Goal: Information Seeking & Learning: Stay updated

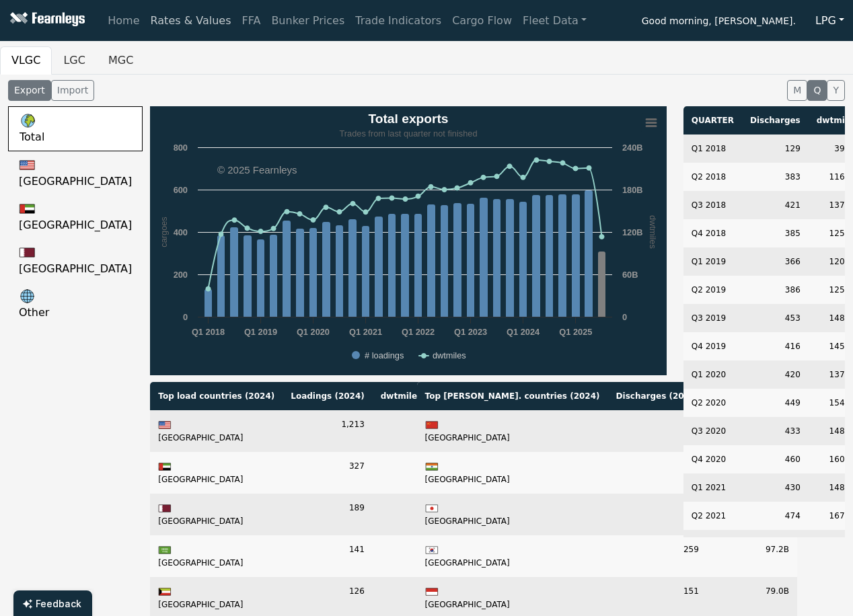
click at [151, 15] on link "Rates & Values" at bounding box center [190, 20] width 91 height 27
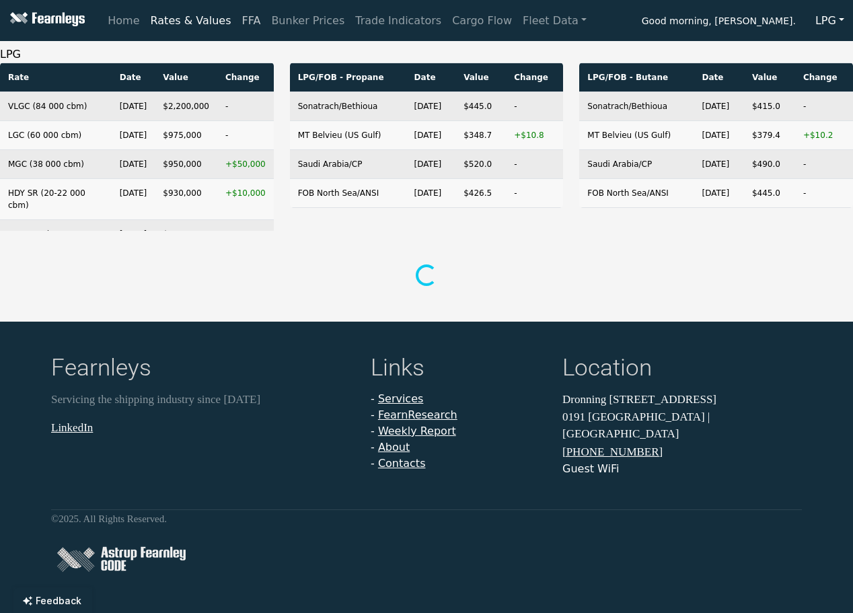
click at [242, 20] on link "FFA" at bounding box center [252, 20] width 30 height 27
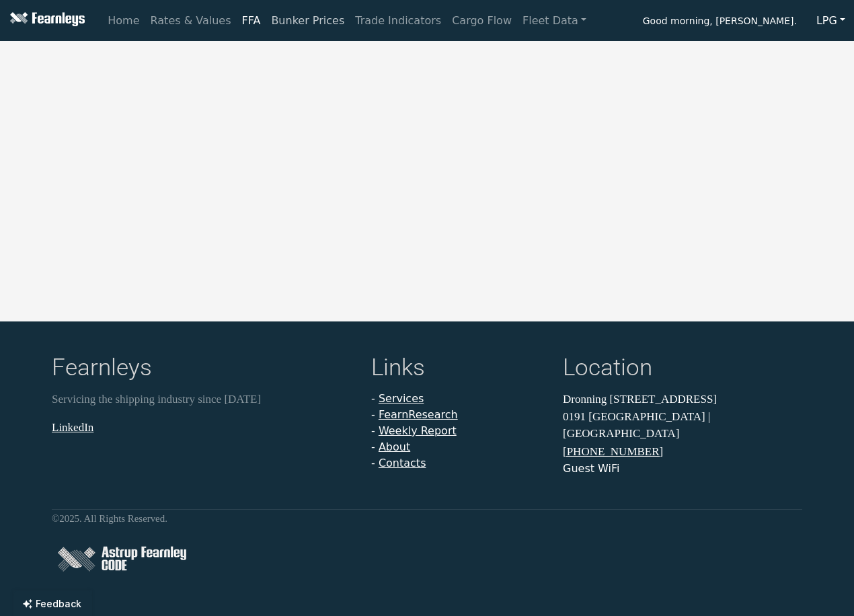
click at [307, 28] on link "Bunker Prices" at bounding box center [308, 20] width 84 height 27
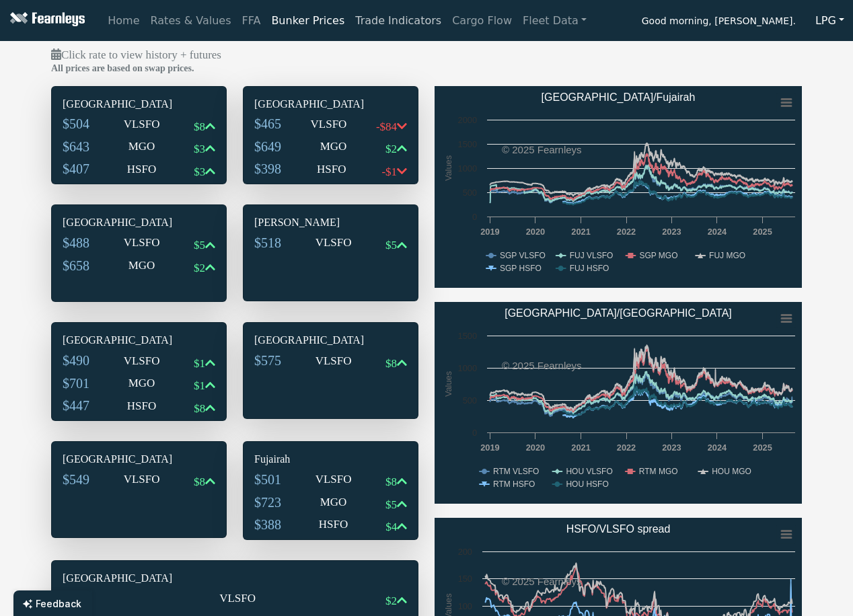
click at [377, 24] on link "Trade Indicators" at bounding box center [398, 20] width 97 height 27
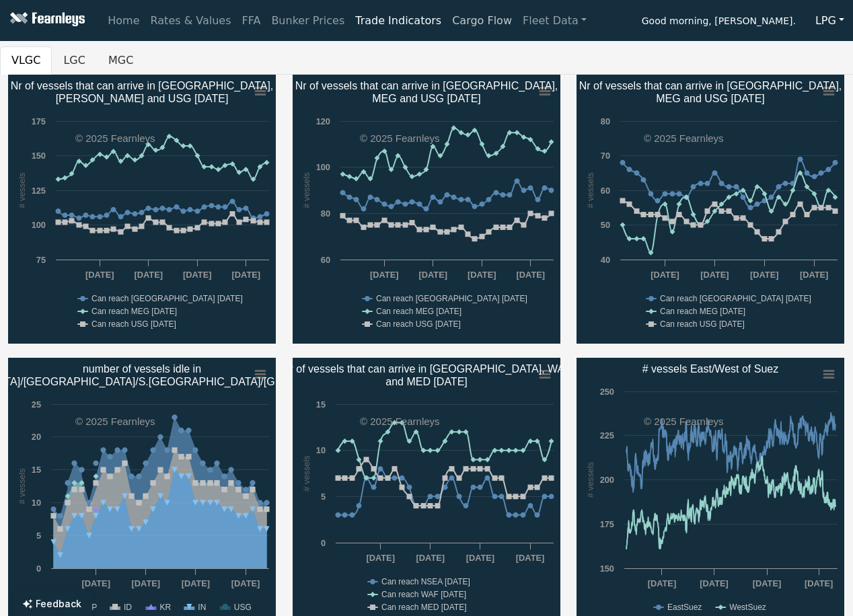
click at [447, 12] on link "Cargo Flow" at bounding box center [482, 20] width 71 height 27
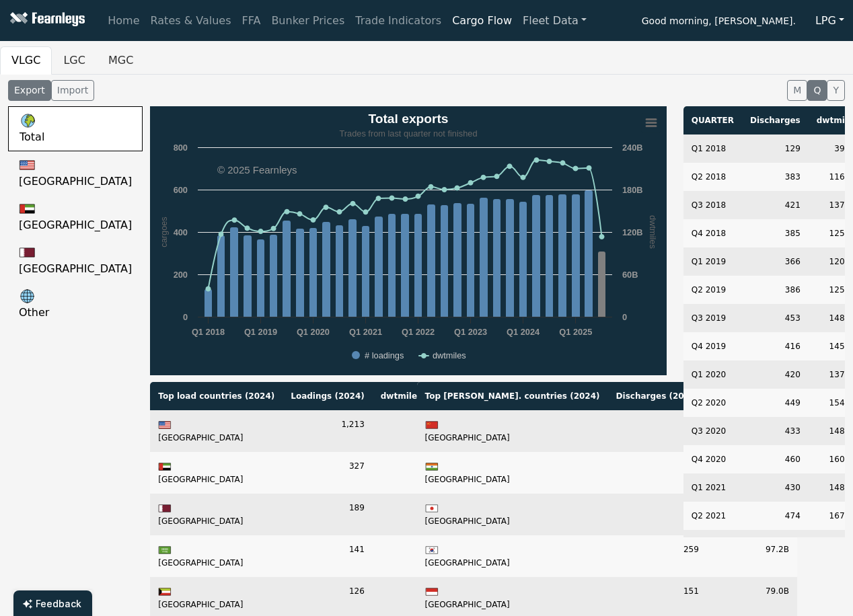
click at [517, 24] on link "Fleet Data" at bounding box center [554, 20] width 75 height 27
click at [529, 56] on link "Fleet Stats" at bounding box center [571, 57] width 85 height 27
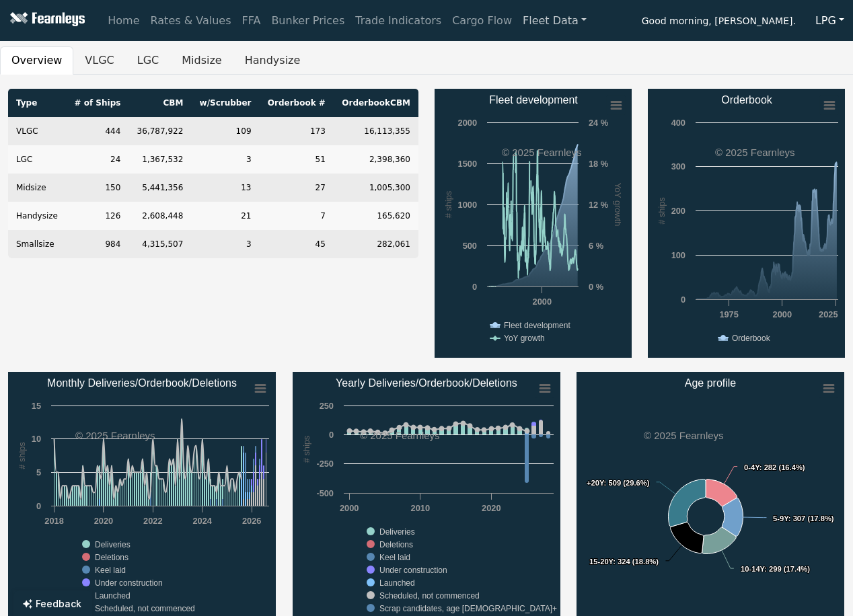
click at [523, 20] on link "Fleet Data" at bounding box center [554, 20] width 75 height 27
click at [529, 91] on link "Fleet Search" at bounding box center [571, 90] width 85 height 27
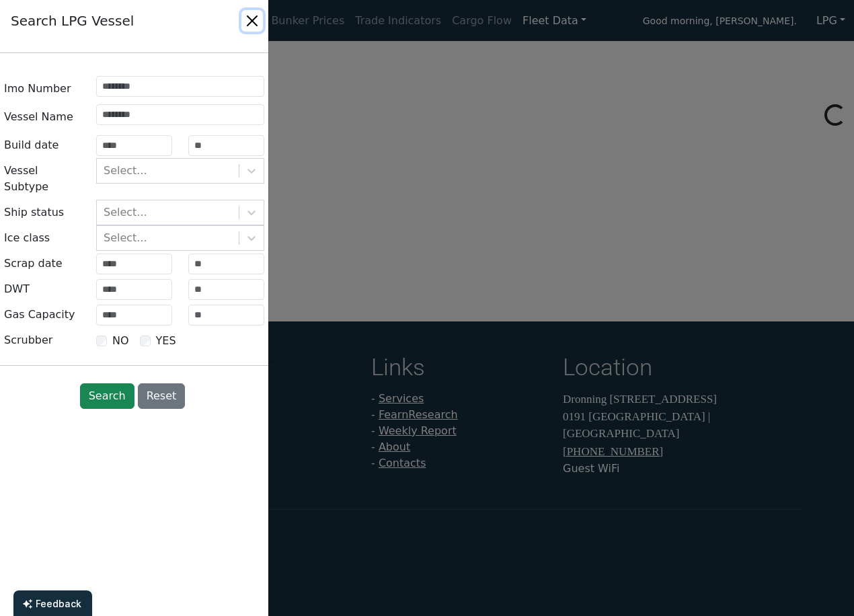
click at [250, 15] on button "Close" at bounding box center [252, 21] width 22 height 22
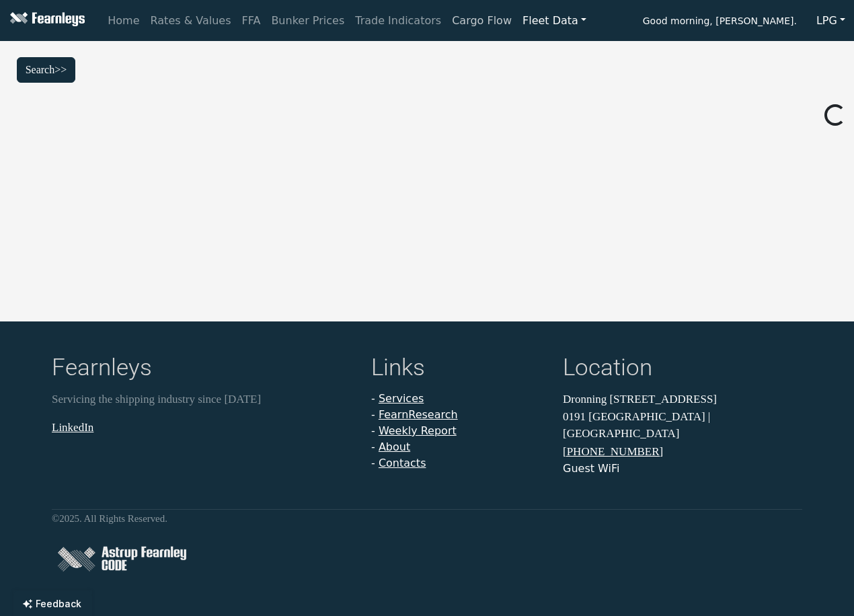
click at [461, 24] on link "Cargo Flow" at bounding box center [482, 20] width 71 height 27
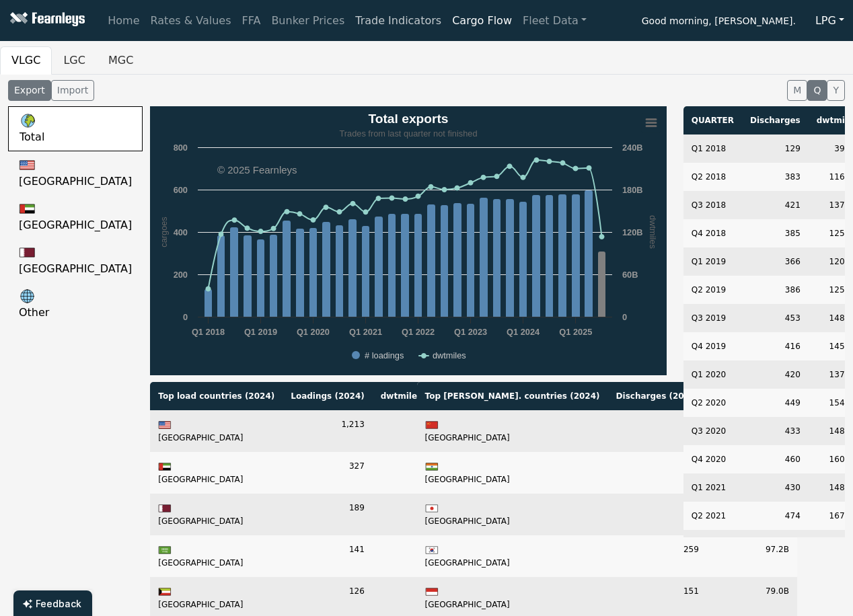
click at [378, 16] on link "Trade Indicators" at bounding box center [398, 20] width 97 height 27
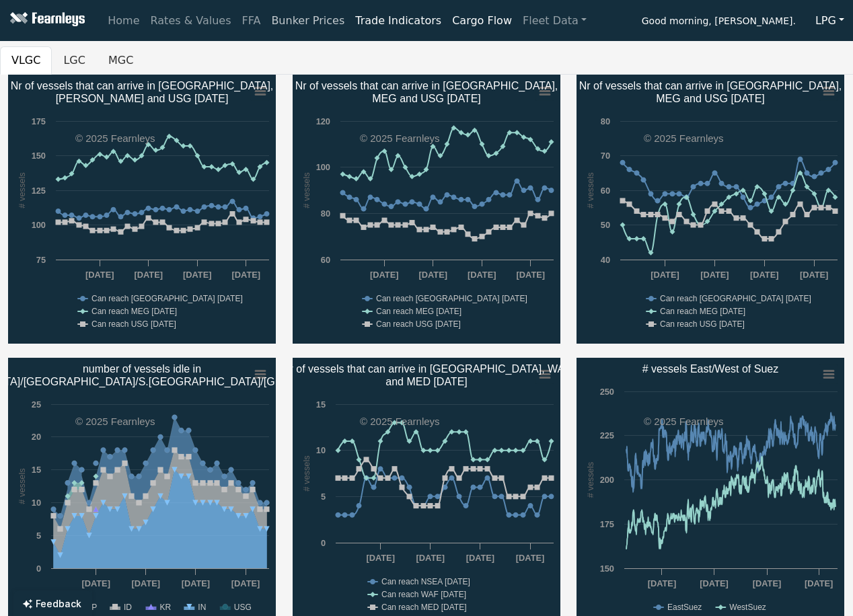
click at [275, 15] on link "Bunker Prices" at bounding box center [308, 20] width 84 height 27
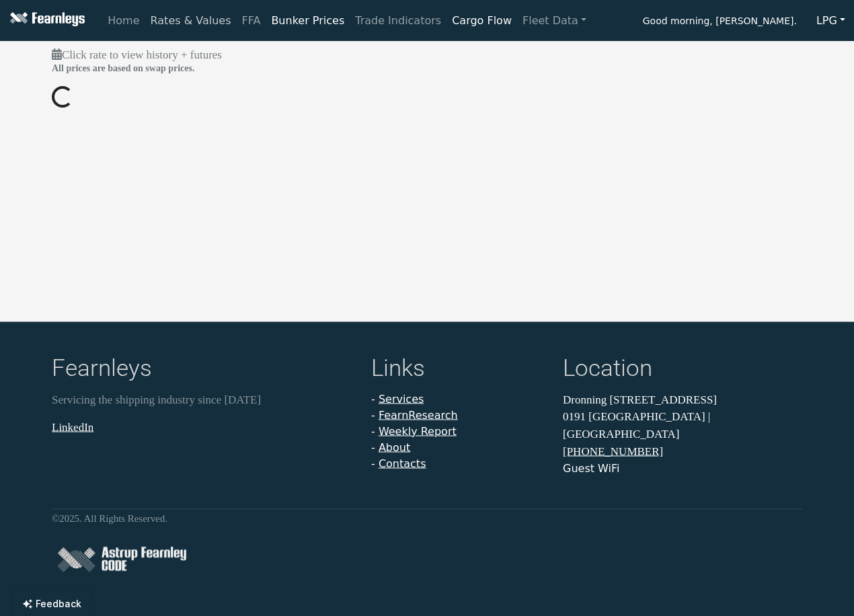
click at [204, 24] on link "Rates & Values" at bounding box center [190, 20] width 91 height 27
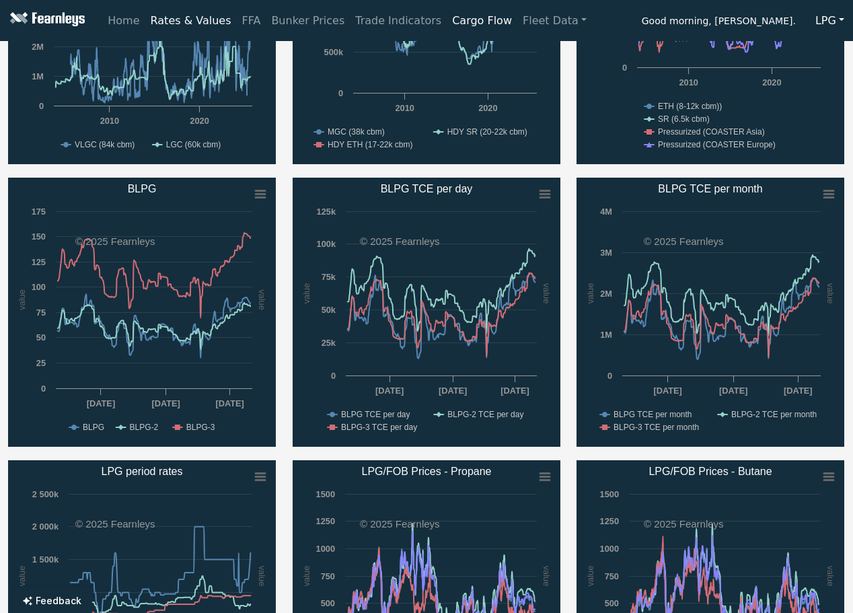
scroll to position [336, 0]
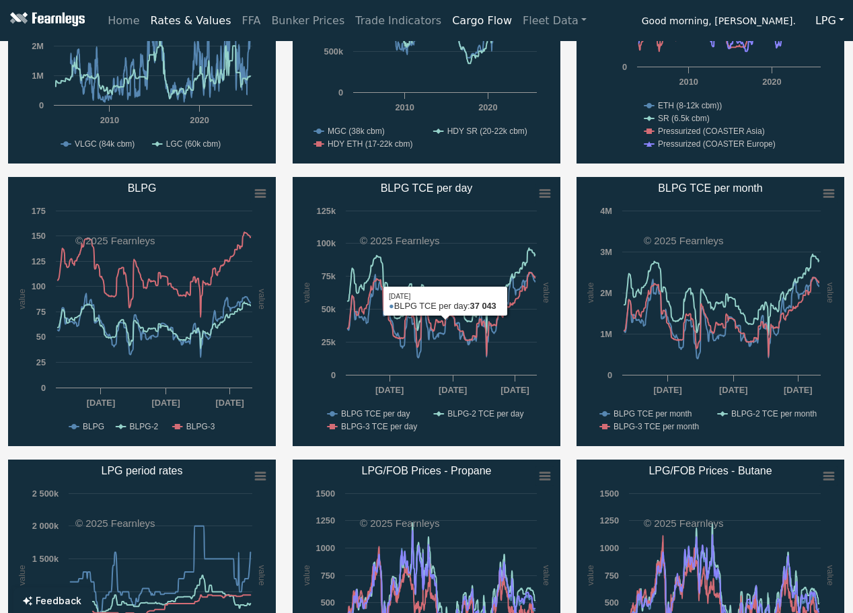
click at [568, 451] on div "Created with Highcharts 11.4.8 value value Chart context menu VLGC/LGC Fully re…" at bounding box center [426, 317] width 853 height 847
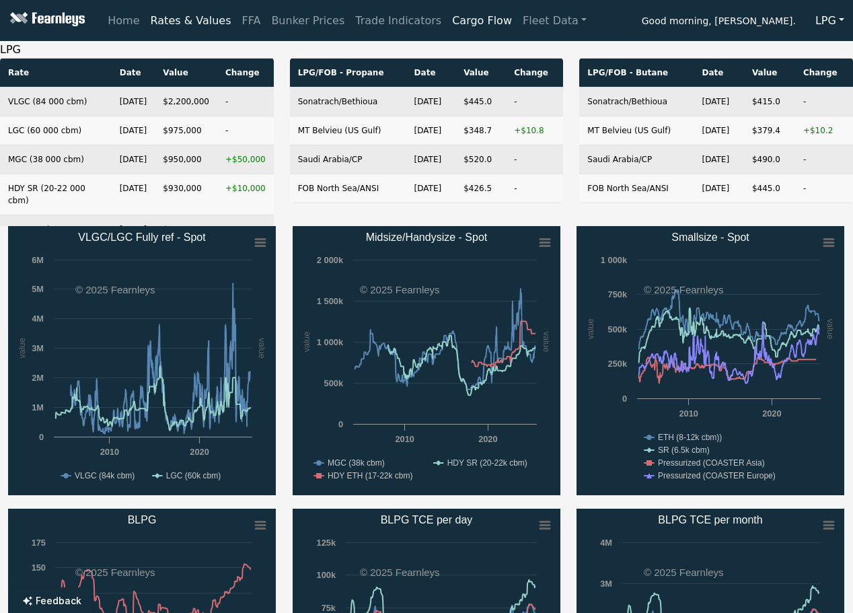
scroll to position [0, 0]
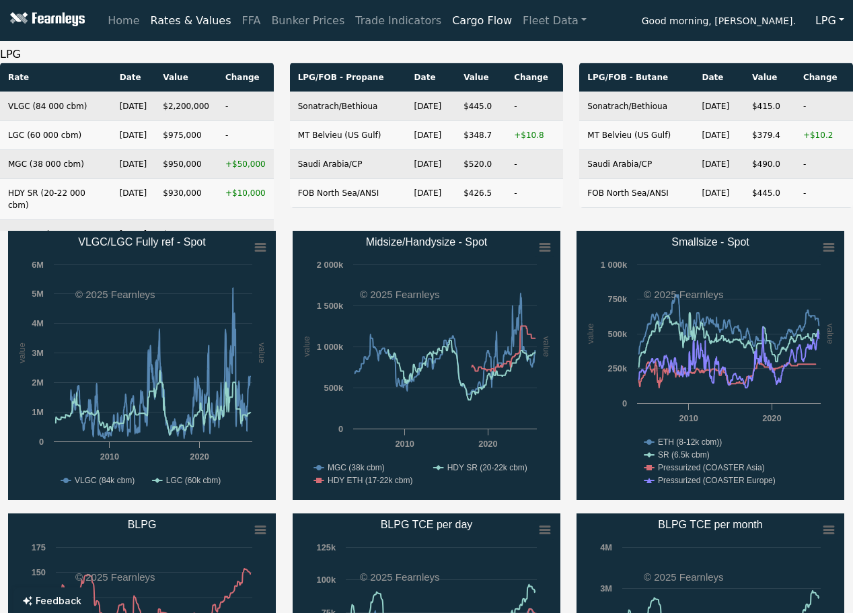
click at [568, 220] on div "LPG/FOB - Propane Date Value Change Sonatrach/[GEOGRAPHIC_DATA] [DATE] $445.0 -…" at bounding box center [427, 147] width 290 height 168
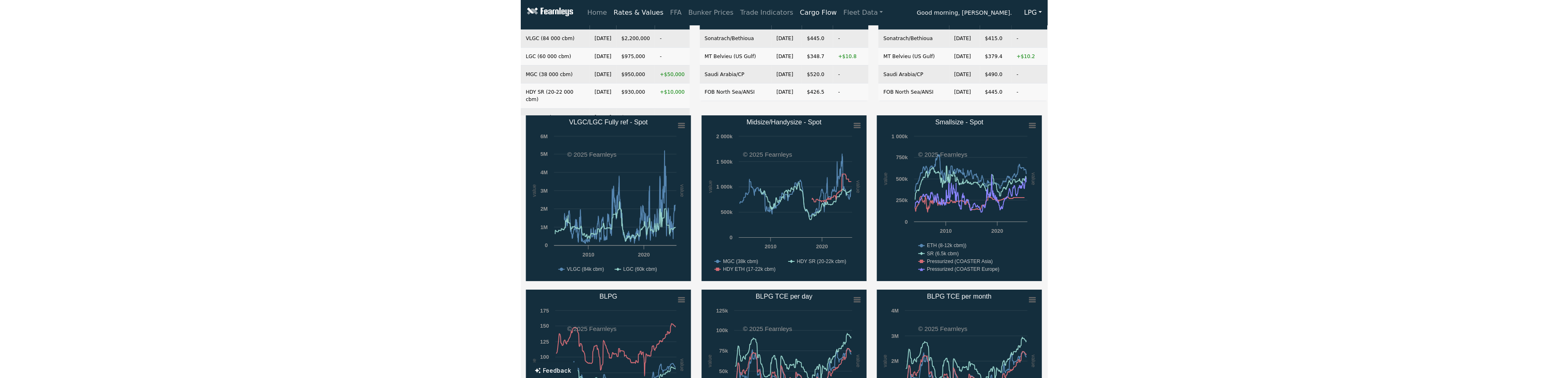
scroll to position [41, 0]
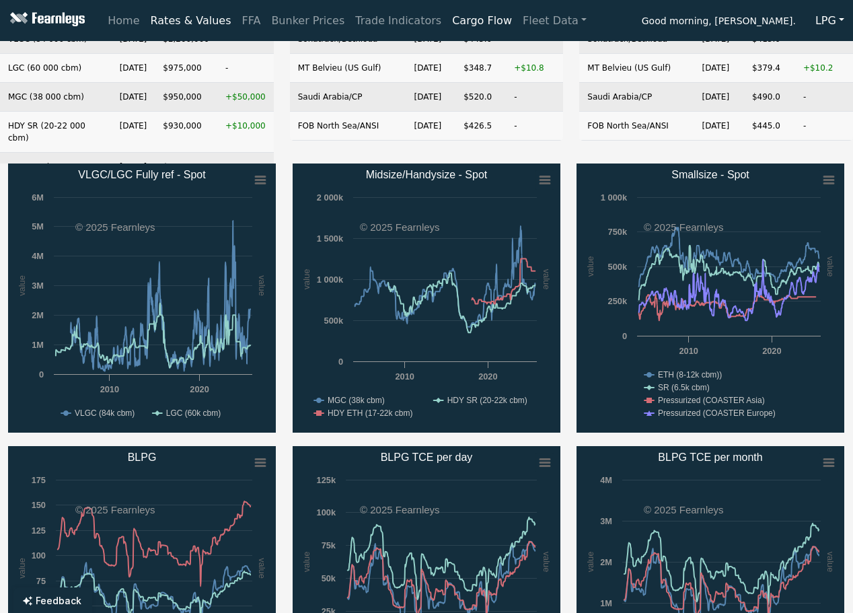
click at [567, 198] on div "Created with Highcharts 11.4.8 value value Chart context menu Midsize/Handysize…" at bounding box center [427, 297] width 285 height 269
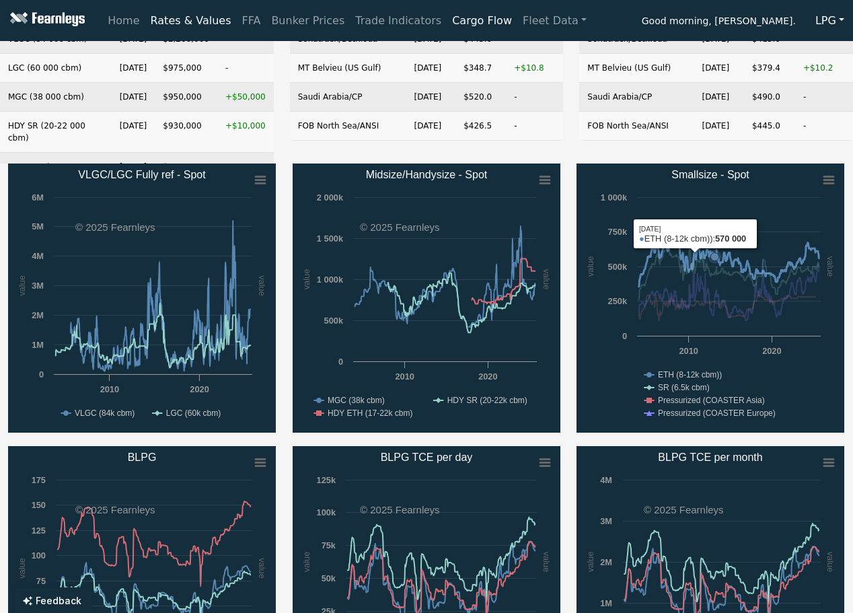
click at [716, 241] on rect "Smallsize - Spot" at bounding box center [710, 297] width 268 height 269
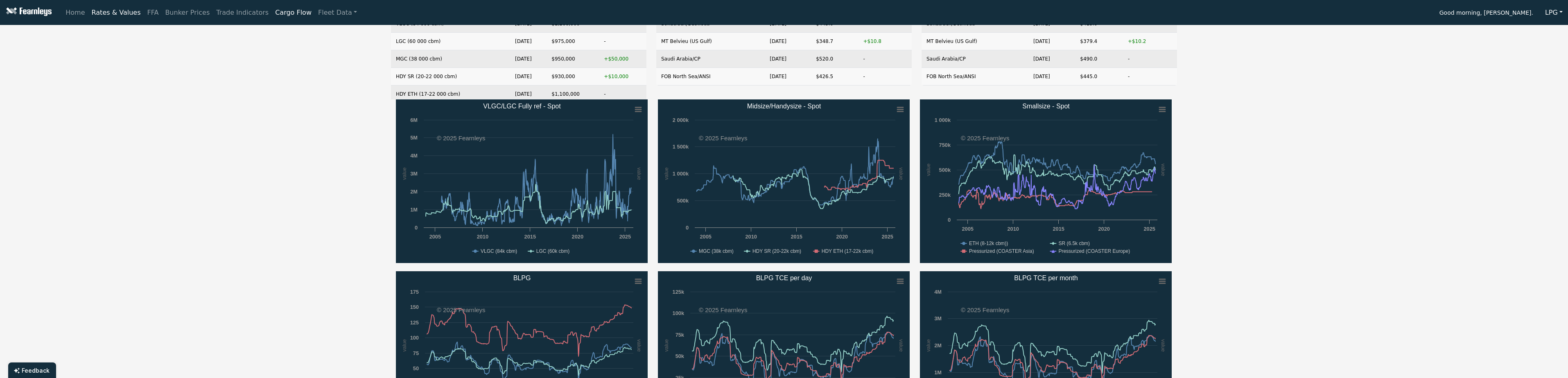
drag, startPoint x: 1302, startPoint y: 58, endPoint x: 1304, endPoint y: 49, distance: 9.2
click at [520, 55] on div "LPG Rate Date Value Change VLGC (84 000 cbm) [DATE] $2,200,000 - LGC (60 000 cb…" at bounding box center [784, 301] width 1568 height 628
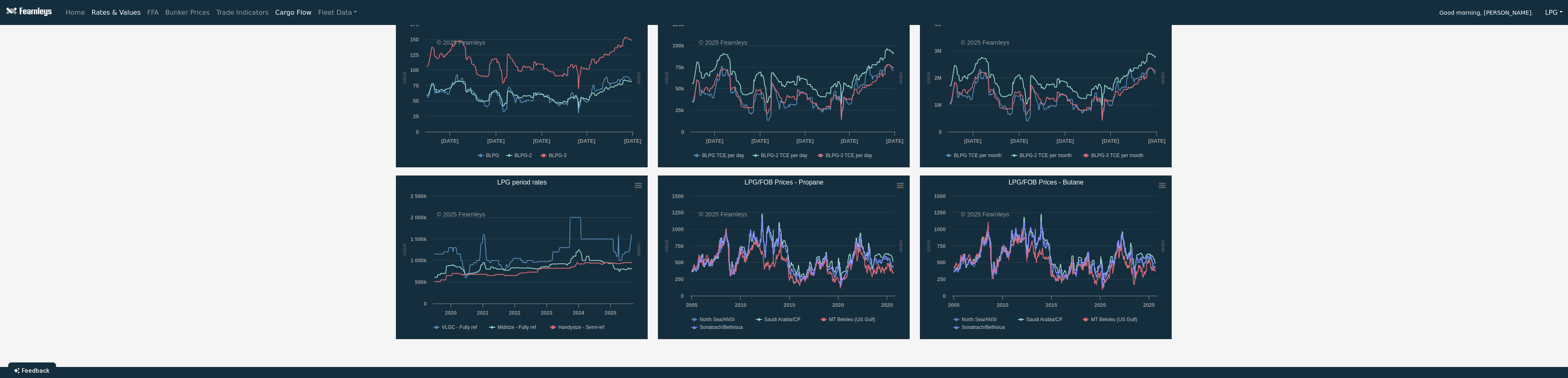
scroll to position [327, 0]
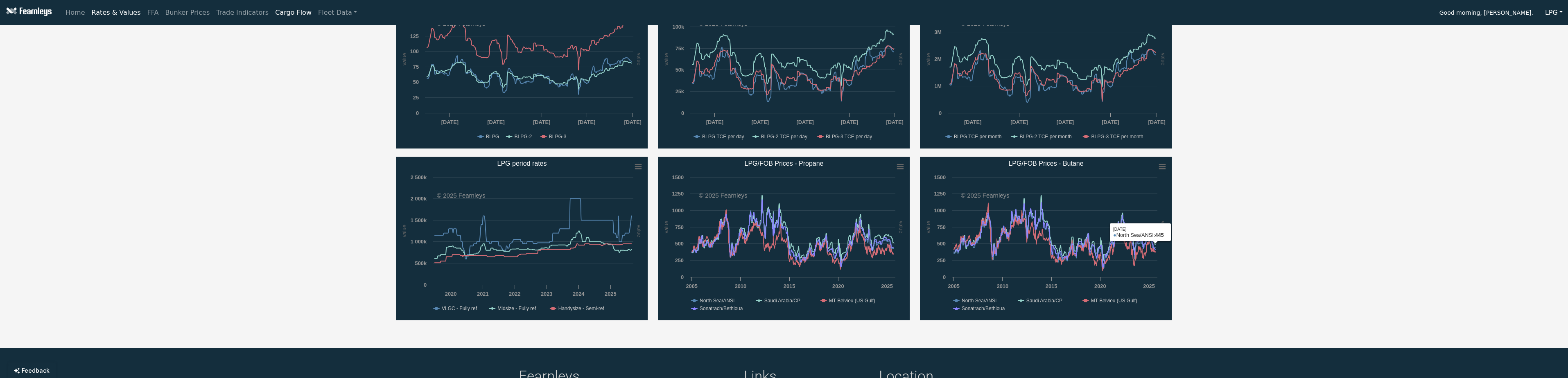
click at [520, 211] on div "LPG Rate Date Value Change VLGC (84 000 cbm) [DATE] $2,200,000 - LGC (60 000 cb…" at bounding box center [784, 15] width 1568 height 628
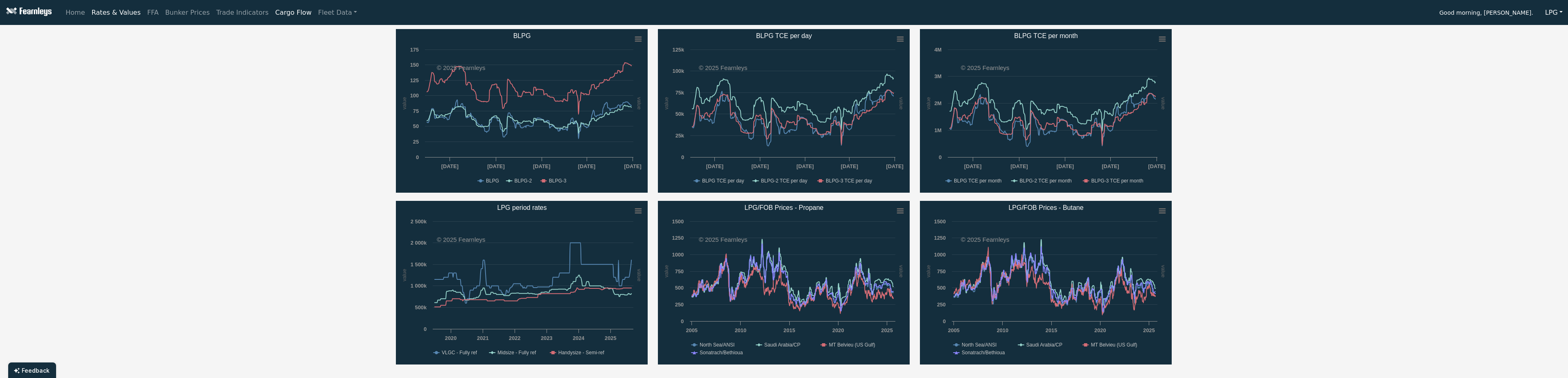
scroll to position [270, 0]
